Goal: Task Accomplishment & Management: Use online tool/utility

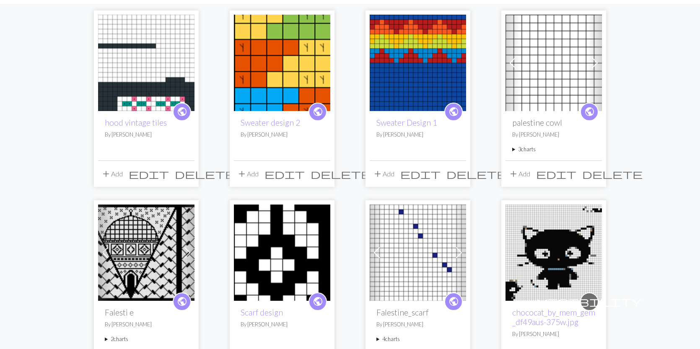
scroll to position [76, 0]
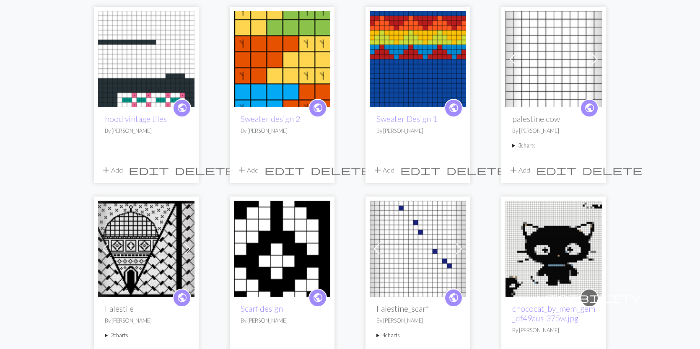
click at [146, 264] on img at bounding box center [146, 249] width 96 height 96
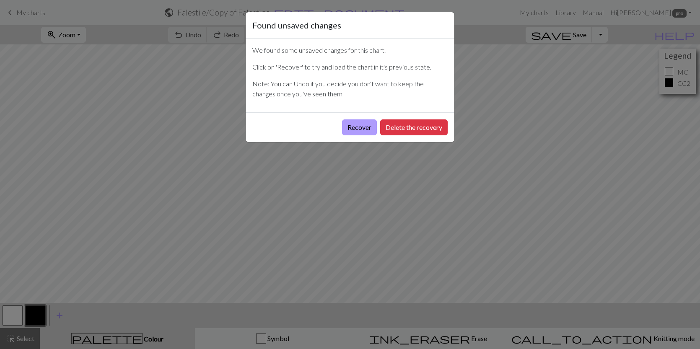
click at [362, 130] on button "Recover" at bounding box center [359, 128] width 35 height 16
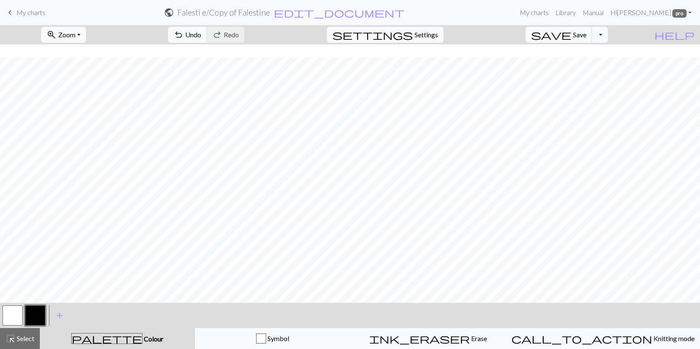
scroll to position [204, 0]
click at [413, 36] on span "settings" at bounding box center [373, 35] width 81 height 12
select select "aran"
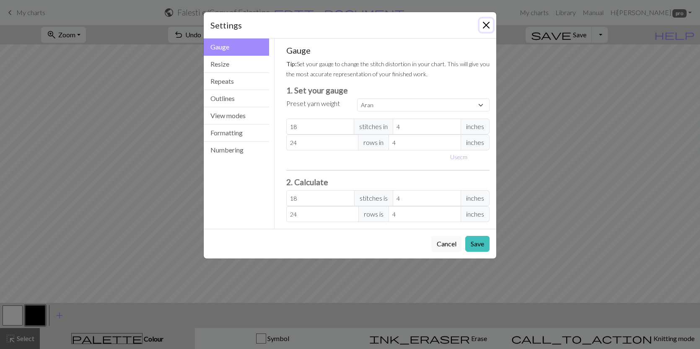
click at [484, 23] on button "Close" at bounding box center [486, 24] width 13 height 13
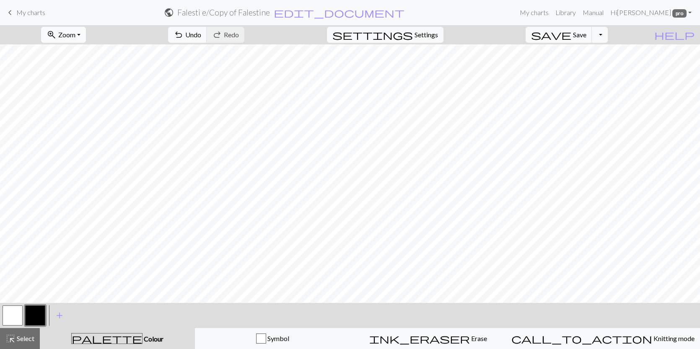
click at [86, 30] on button "zoom_in Zoom Zoom" at bounding box center [63, 35] width 45 height 16
click at [74, 105] on button "50%" at bounding box center [75, 100] width 66 height 13
click at [75, 33] on span "Zoom" at bounding box center [66, 35] width 17 height 8
click at [72, 98] on button "50%" at bounding box center [75, 100] width 66 height 13
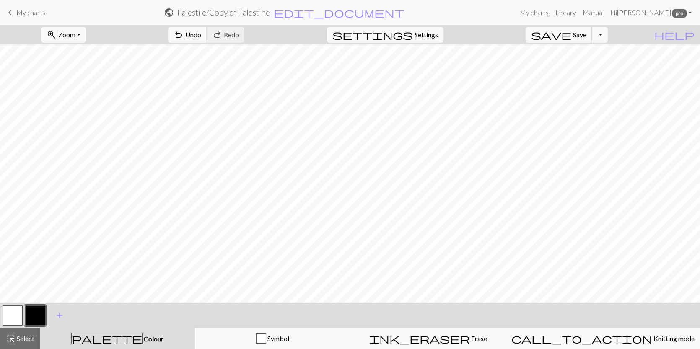
click at [608, 36] on button "Toggle Dropdown" at bounding box center [600, 35] width 16 height 16
click at [595, 64] on button "save_alt Download" at bounding box center [538, 66] width 138 height 13
click at [608, 37] on button "Toggle Dropdown" at bounding box center [600, 35] width 16 height 16
click at [588, 64] on button "save_alt Download" at bounding box center [538, 66] width 138 height 13
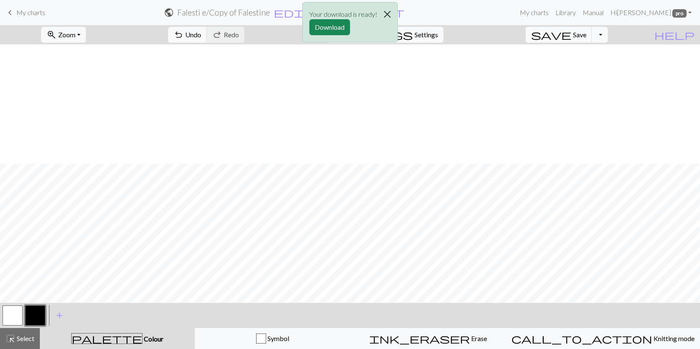
scroll to position [207, 0]
click at [326, 27] on button "Download" at bounding box center [329, 27] width 41 height 16
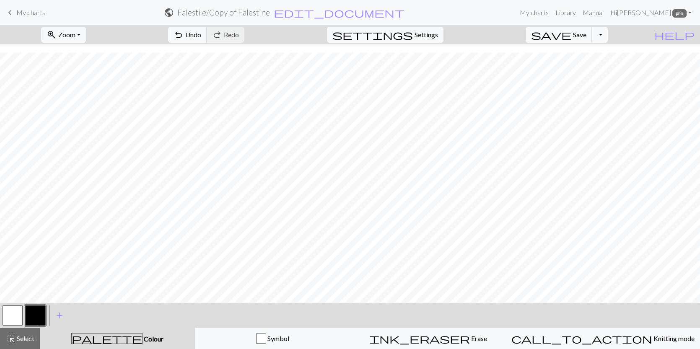
scroll to position [215, 0]
click at [437, 31] on span "Settings" at bounding box center [426, 35] width 23 height 10
select select "aran"
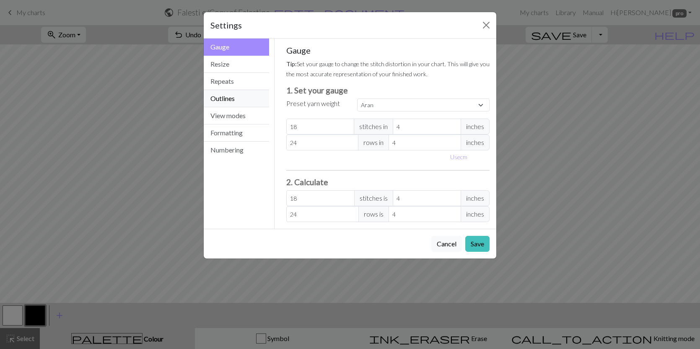
click at [221, 93] on button "Outlines" at bounding box center [236, 98] width 65 height 17
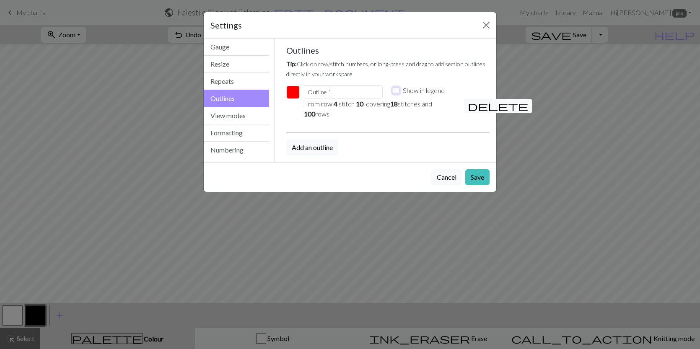
click at [397, 91] on input "Show in legend" at bounding box center [396, 90] width 7 height 7
checkbox input "true"
click at [249, 118] on button "View modes" at bounding box center [236, 115] width 65 height 17
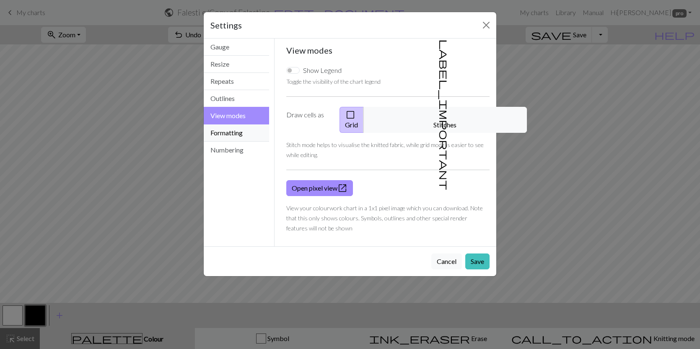
click at [238, 139] on button "Formatting" at bounding box center [236, 133] width 65 height 17
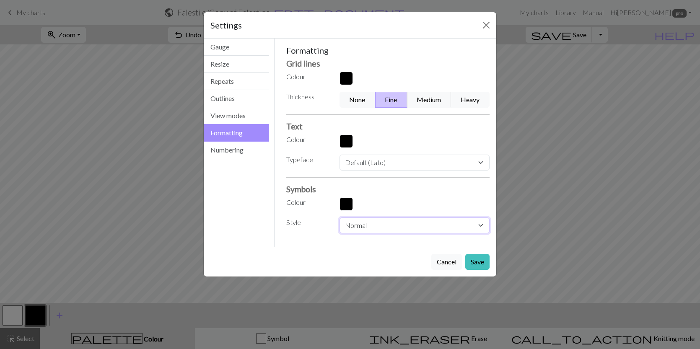
click at [458, 224] on select "Normal Light Heavy Hand drawn" at bounding box center [415, 226] width 150 height 16
click at [241, 156] on button "Numbering" at bounding box center [236, 150] width 65 height 17
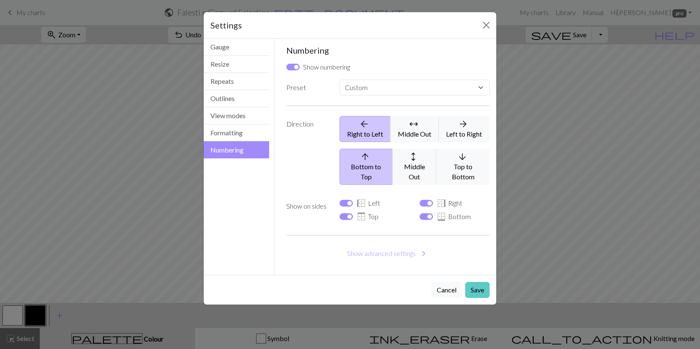
click at [478, 282] on button "Save" at bounding box center [477, 290] width 24 height 16
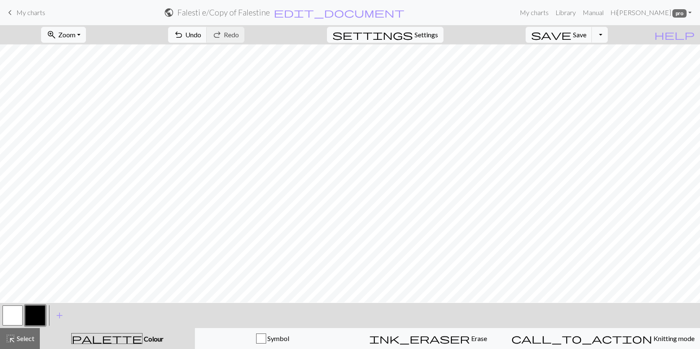
scroll to position [214, 114]
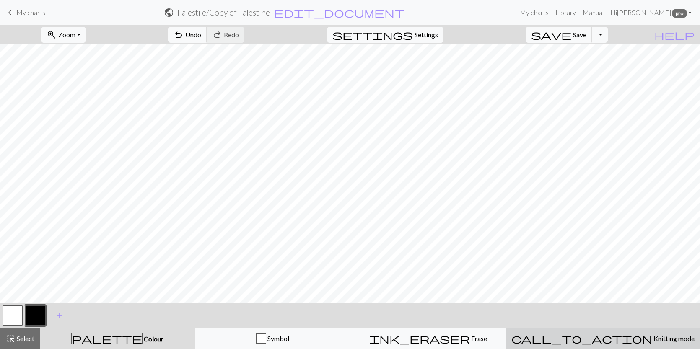
click at [653, 342] on span "Knitting mode" at bounding box center [674, 339] width 42 height 8
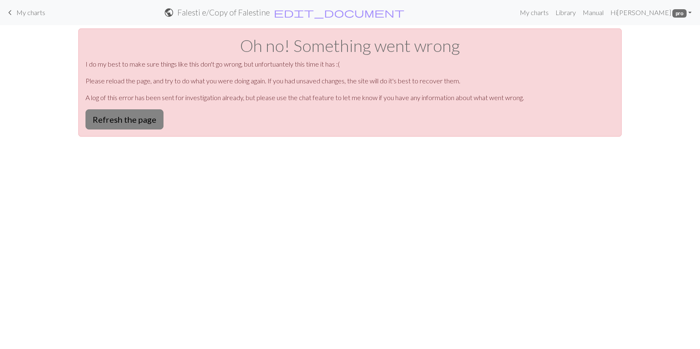
click at [139, 127] on button "Refresh the page" at bounding box center [125, 119] width 78 height 20
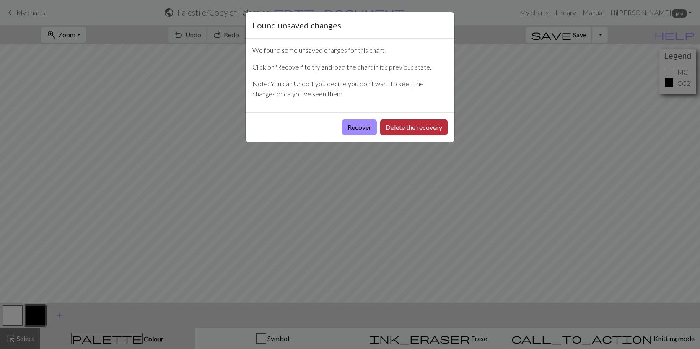
click at [410, 127] on button "Delete the recovery" at bounding box center [414, 128] width 68 height 16
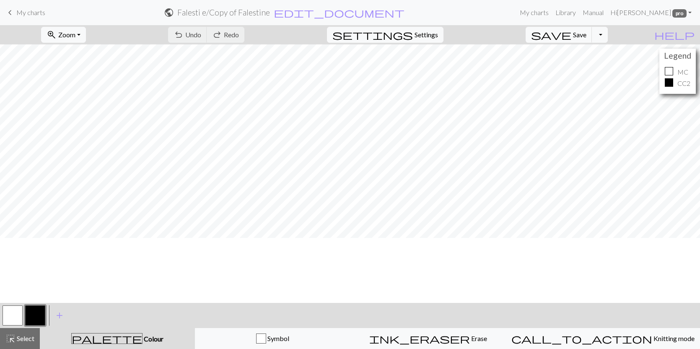
scroll to position [152, 885]
click at [8, 316] on button "button" at bounding box center [13, 316] width 20 height 20
click at [32, 314] on button "button" at bounding box center [35, 316] width 20 height 20
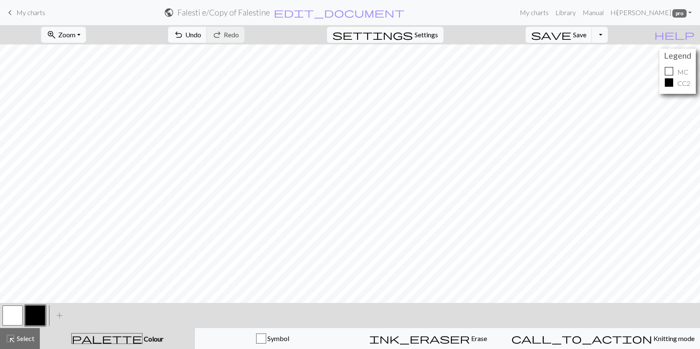
click at [14, 319] on button "button" at bounding box center [13, 316] width 20 height 20
click at [43, 325] on button "button" at bounding box center [35, 316] width 20 height 20
click at [572, 38] on span "save" at bounding box center [551, 35] width 40 height 12
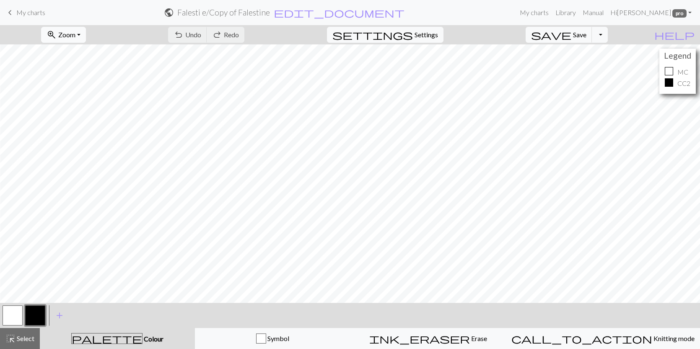
click at [86, 34] on button "zoom_in Zoom Zoom" at bounding box center [63, 35] width 45 height 16
click at [73, 114] on button "100%" at bounding box center [75, 113] width 66 height 13
